Goal: Task Accomplishment & Management: Manage account settings

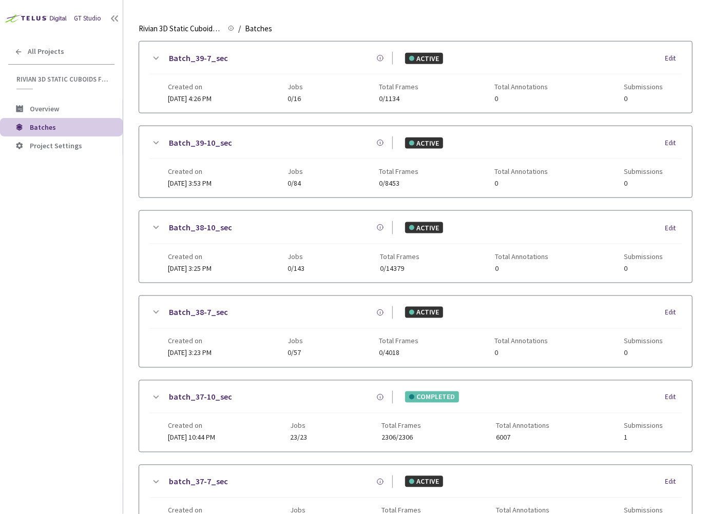
scroll to position [479, 0]
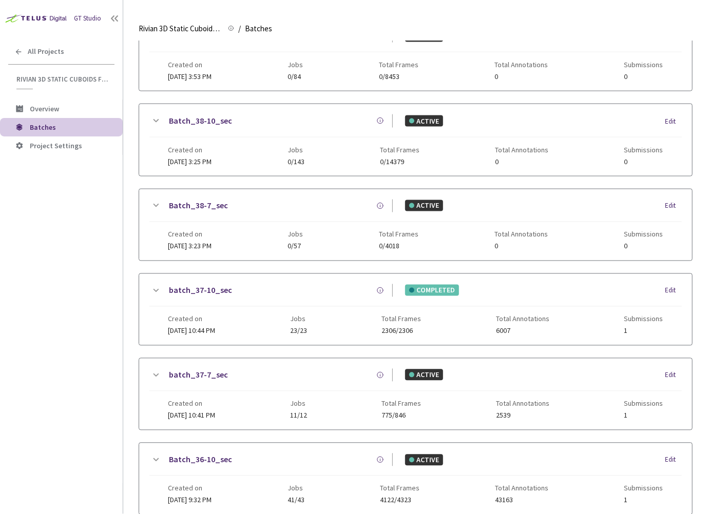
click at [153, 371] on icon at bounding box center [155, 376] width 12 height 12
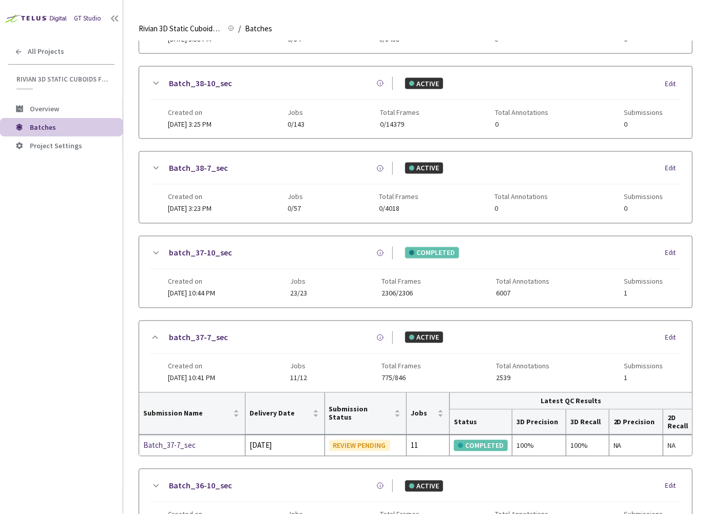
scroll to position [575, 0]
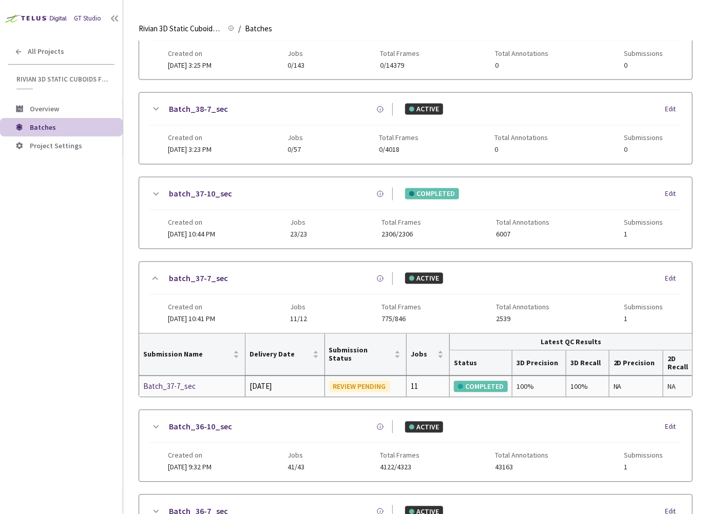
click at [527, 381] on div "100%" at bounding box center [538, 386] width 45 height 11
click at [92, 233] on div "GT Studio All Projects Rivian 3D Static Cuboids fixed[2024-25] Rivian 3D Static…" at bounding box center [61, 242] width 123 height 484
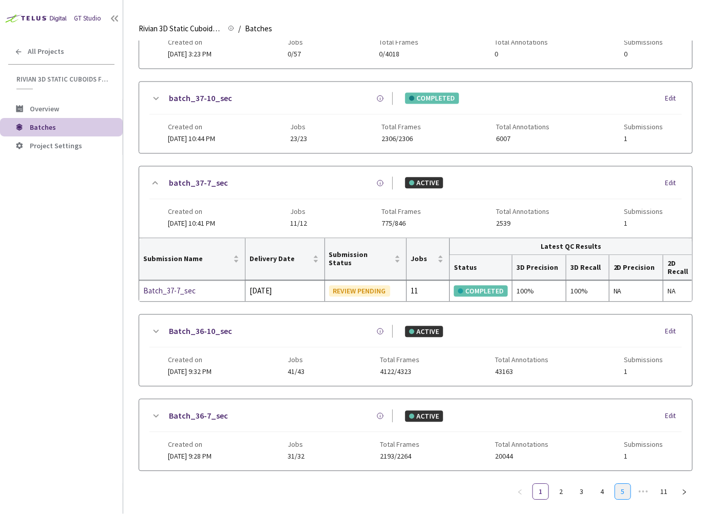
click at [623, 485] on link "5" at bounding box center [622, 492] width 15 height 15
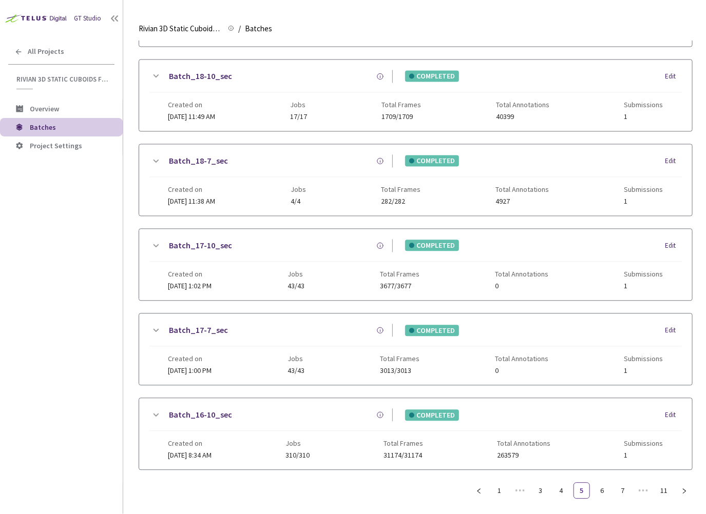
click at [158, 325] on icon at bounding box center [155, 331] width 12 height 12
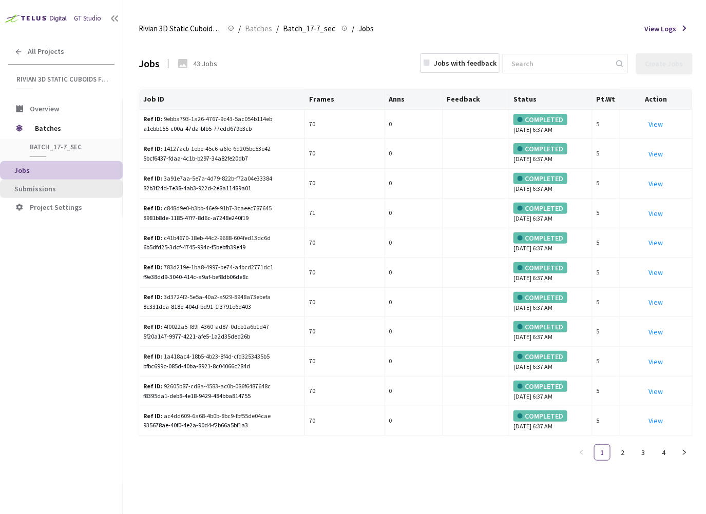
click at [38, 191] on span "Submissions" at bounding box center [35, 188] width 42 height 9
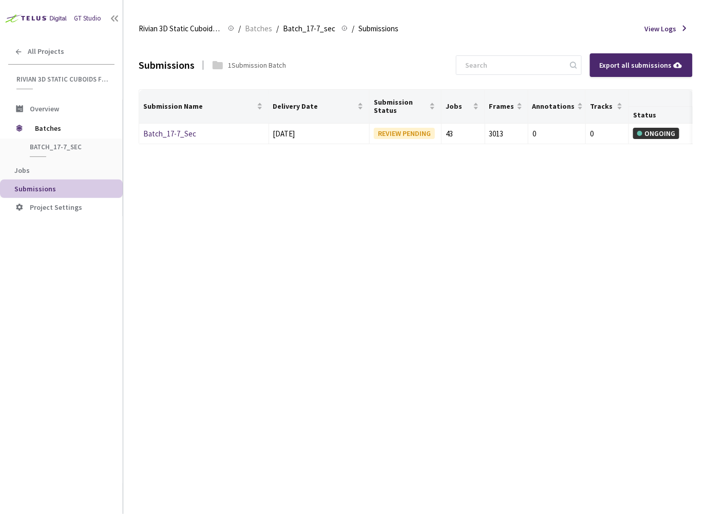
click at [221, 305] on div "Submissions 1 Submission Batch Export all submissions Submission Name Delivery …" at bounding box center [416, 277] width 554 height 473
click at [180, 137] on link "Batch_17-7_Sec" at bounding box center [169, 134] width 53 height 10
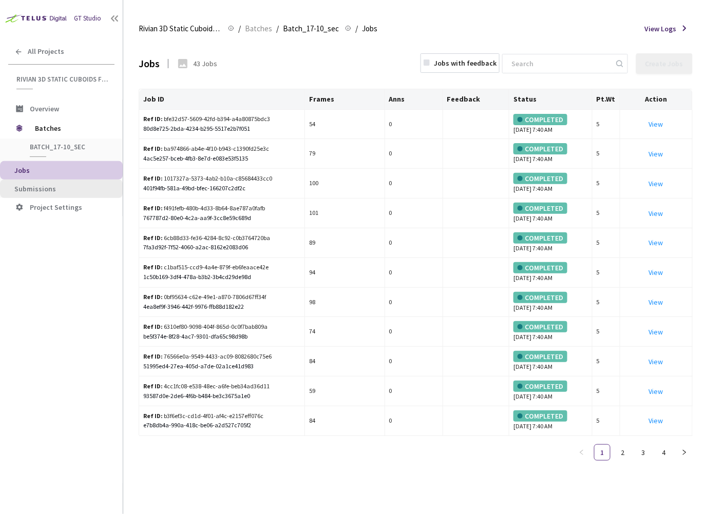
click at [63, 189] on span "Submissions" at bounding box center [64, 189] width 100 height 9
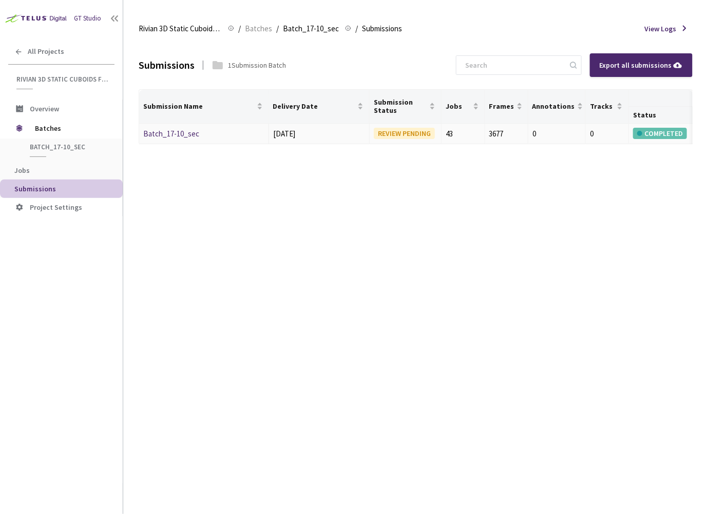
click at [145, 139] on td "Batch_17-10_sec" at bounding box center [204, 134] width 130 height 21
click at [150, 134] on link "Batch_17-10_sec" at bounding box center [171, 134] width 56 height 10
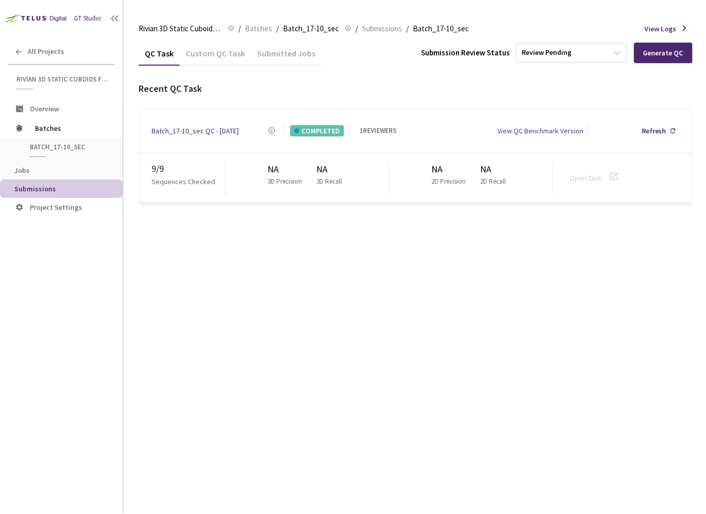
click at [216, 382] on div "QC Task Custom QC Task Submitted Jobs Submission Review Status Review Pending G…" at bounding box center [416, 277] width 554 height 473
